Goal: Task Accomplishment & Management: Use online tool/utility

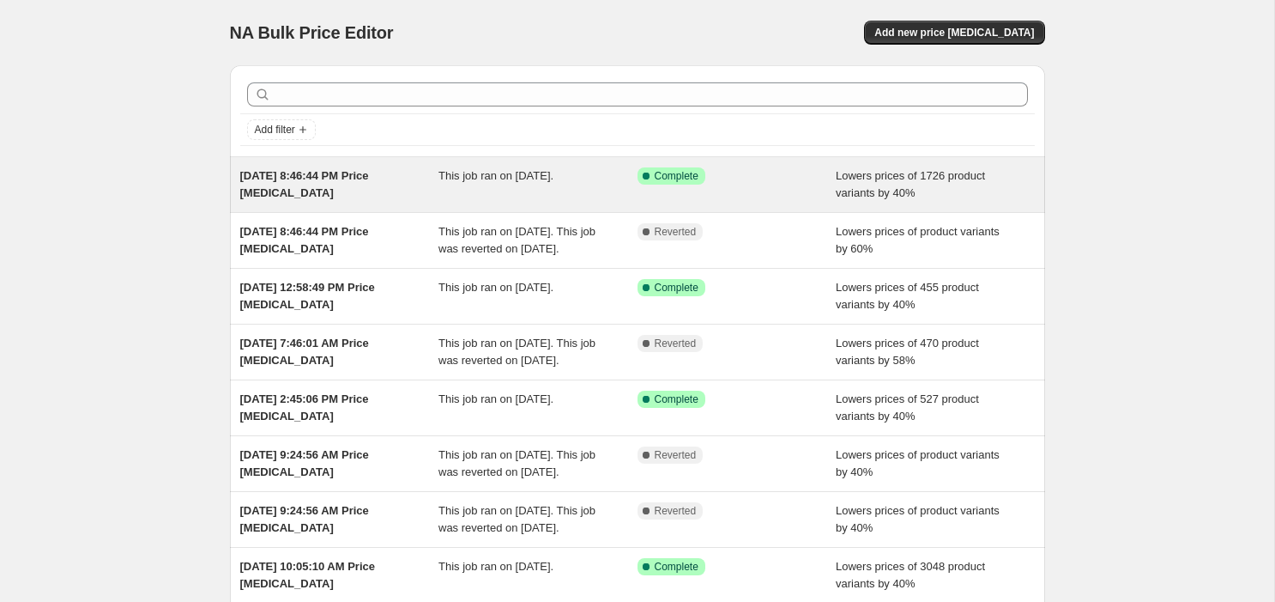
click at [330, 188] on span "[DATE] 8:46:44 PM Price [MEDICAL_DATA]" at bounding box center [304, 184] width 129 height 30
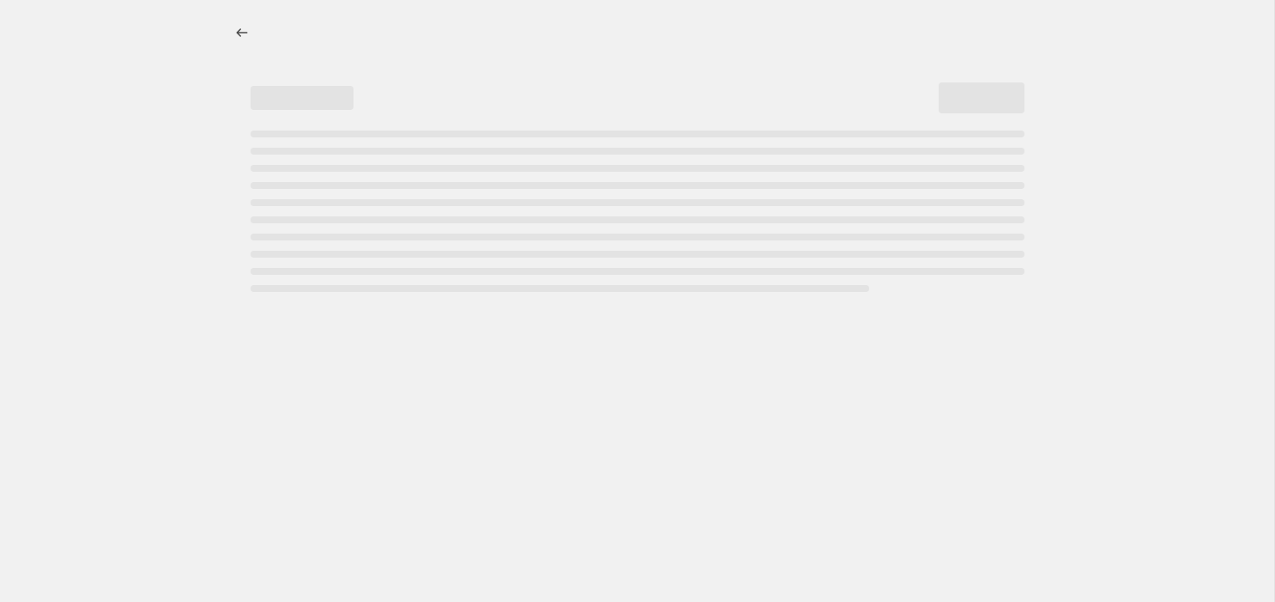
select select "percentage"
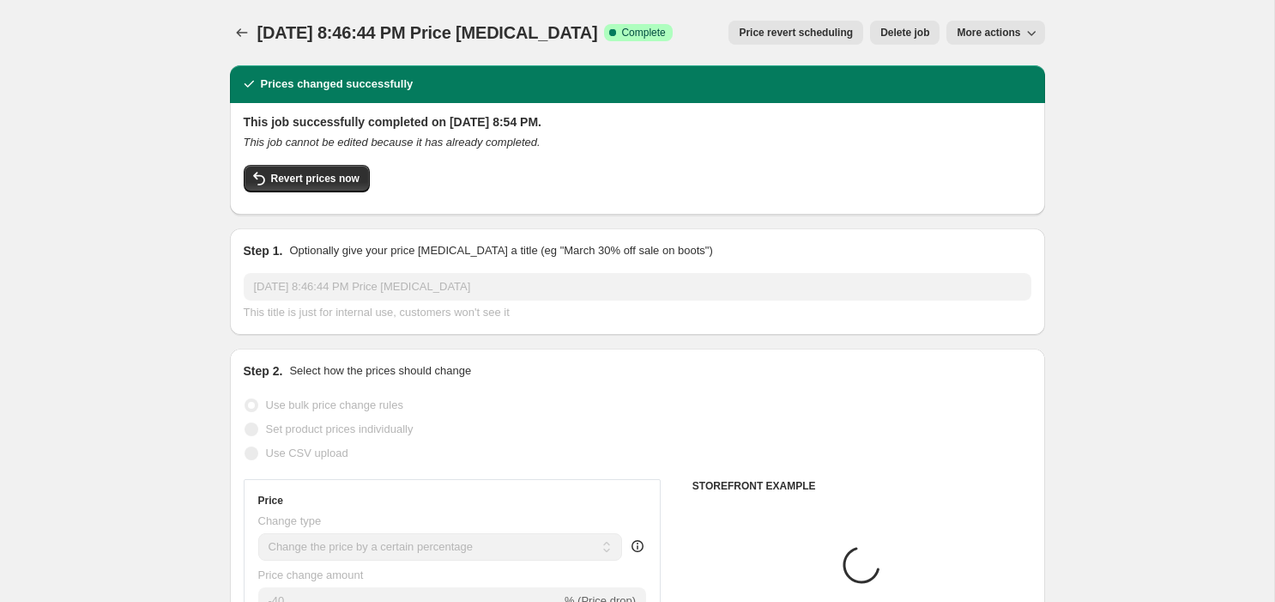
select select "collection"
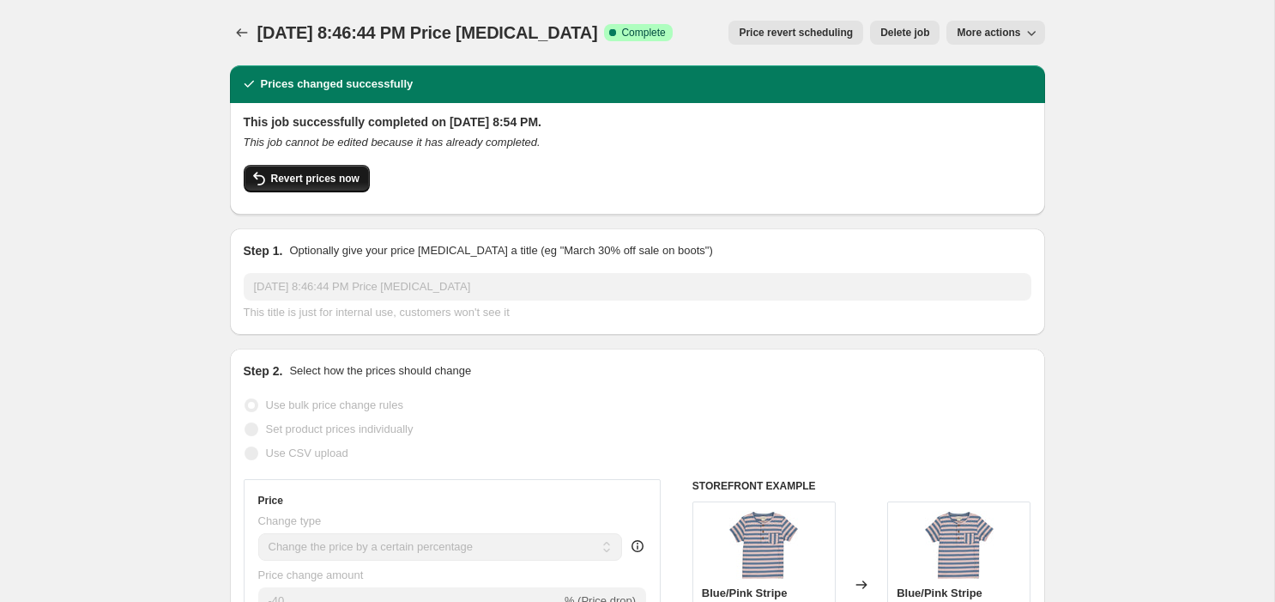
click at [330, 187] on button "Revert prices now" at bounding box center [307, 178] width 126 height 27
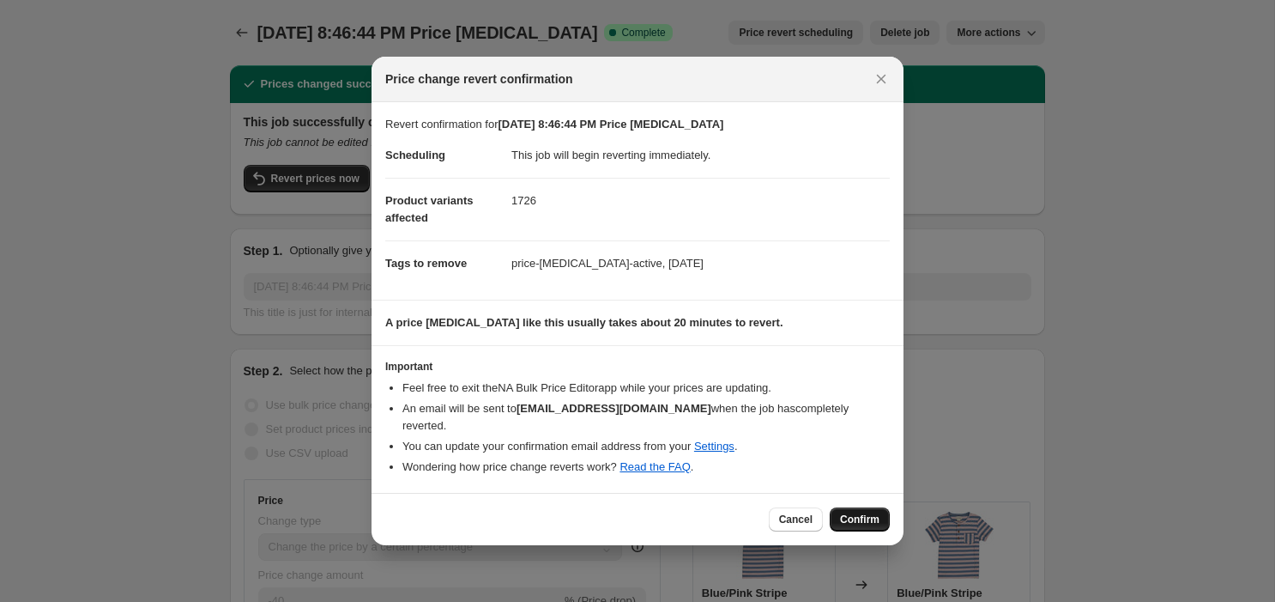
click at [858, 521] on span "Confirm" at bounding box center [859, 519] width 39 height 14
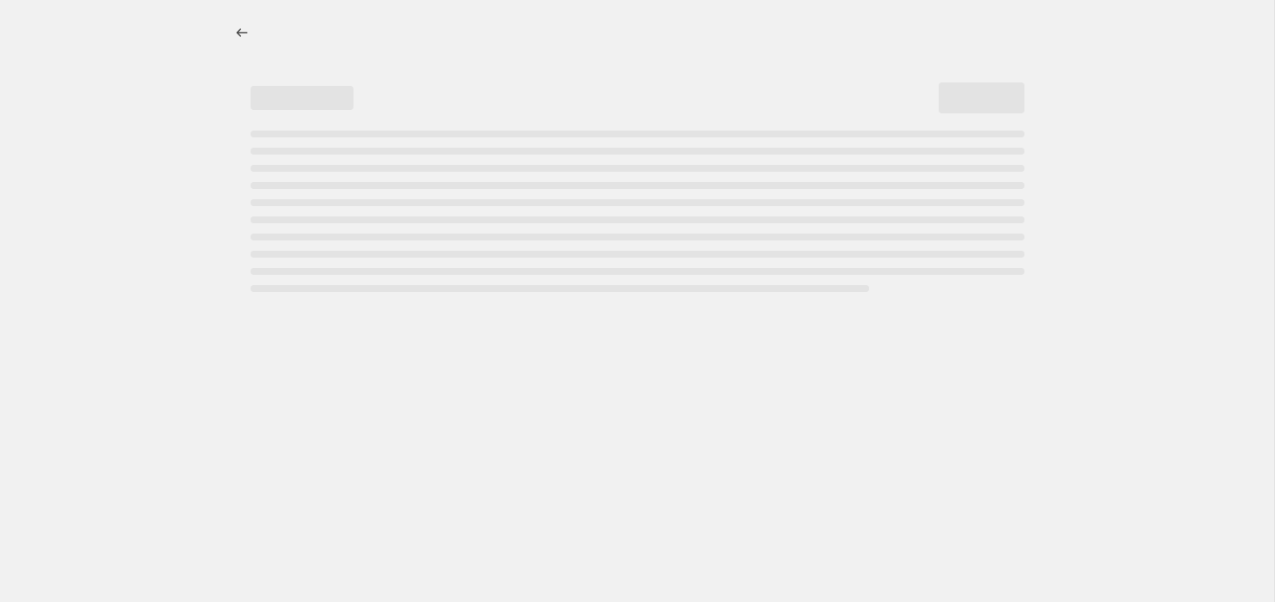
select select "percentage"
select select "collection"
